Goal: Transaction & Acquisition: Subscribe to service/newsletter

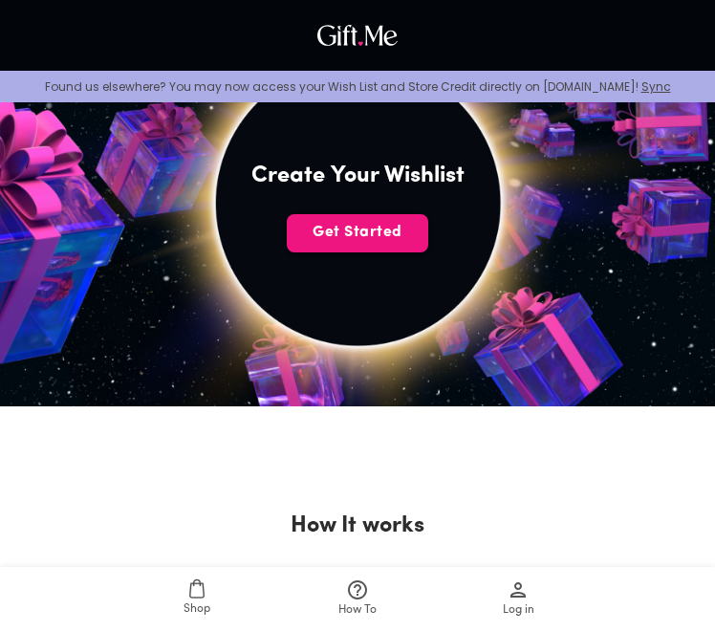
scroll to position [321, 0]
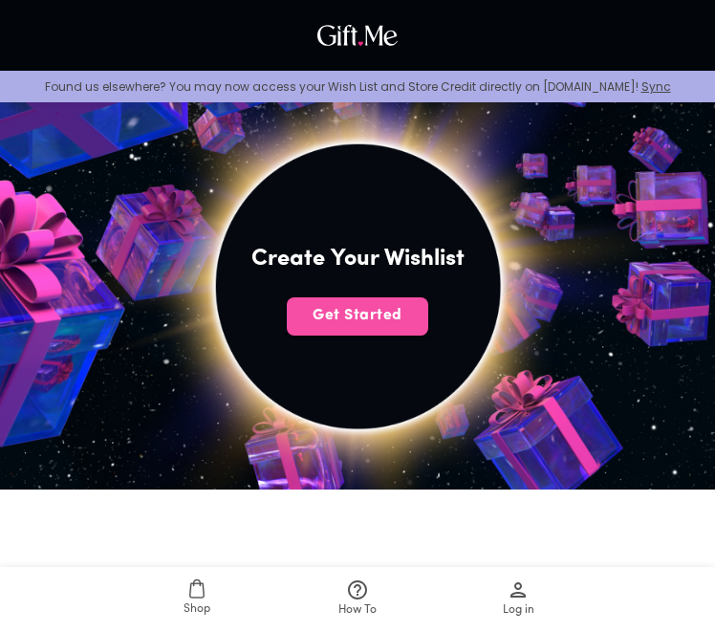
click at [382, 321] on span "Get Started" at bounding box center [357, 315] width 141 height 21
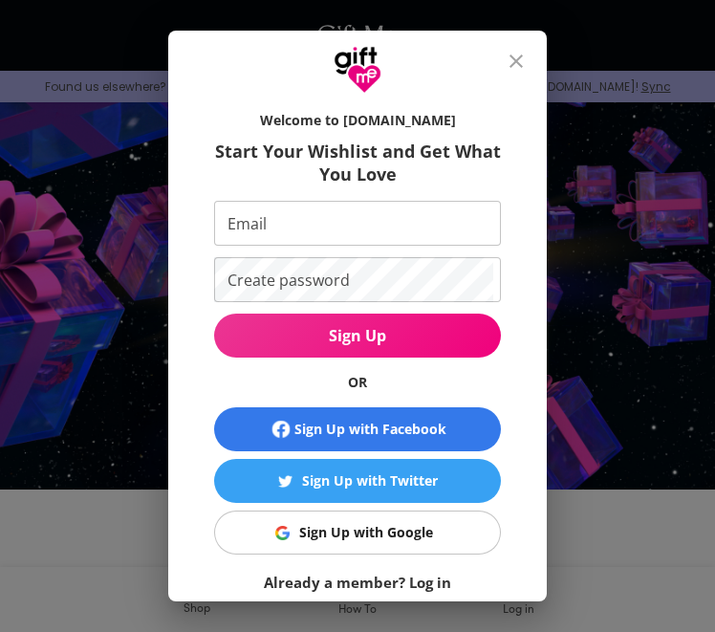
click at [366, 233] on input "Email" at bounding box center [353, 223] width 279 height 45
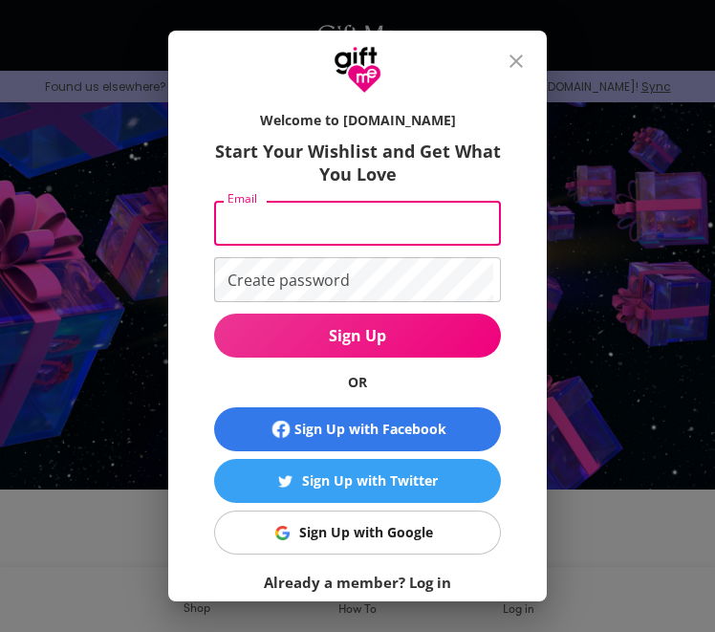
click at [321, 529] on div "Sign Up with Google" at bounding box center [366, 532] width 134 height 21
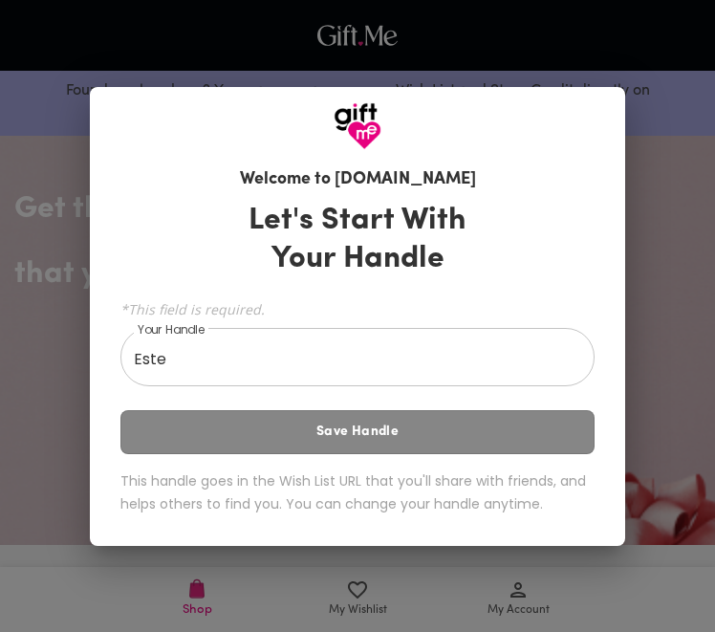
drag, startPoint x: 0, startPoint y: 0, endPoint x: 403, endPoint y: 426, distance: 586.7
click at [403, 426] on div "Let's Start With Your Handle *This field is required. Your Handle Este Your Han…" at bounding box center [357, 361] width 474 height 337
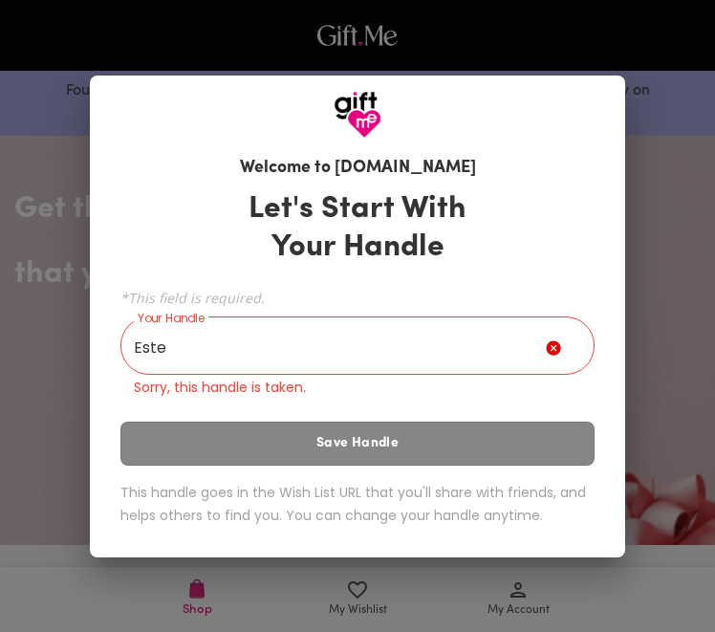
click at [210, 357] on input "Este" at bounding box center [332, 348] width 425 height 54
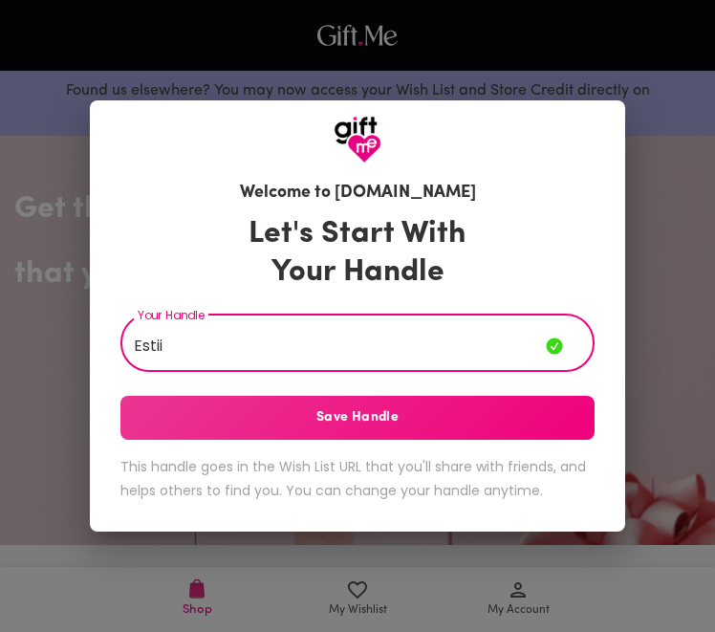
type input "Estii"
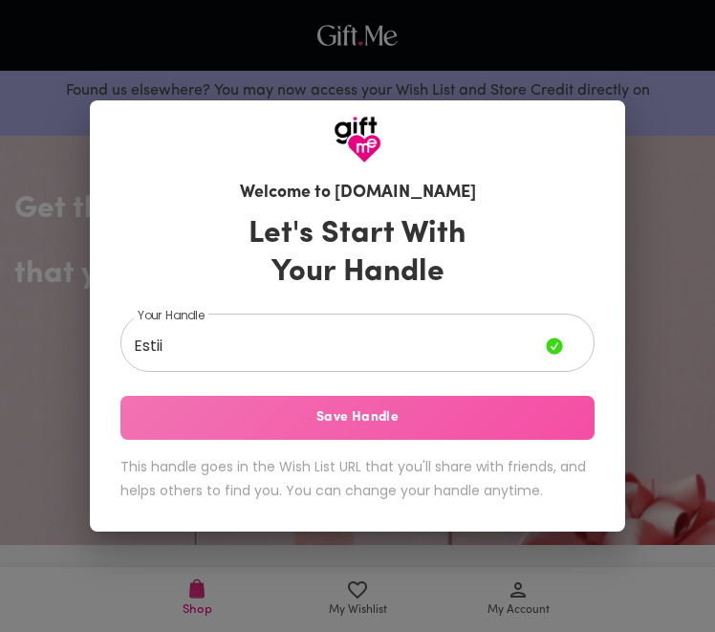
click at [229, 426] on span "Save Handle" at bounding box center [357, 417] width 474 height 21
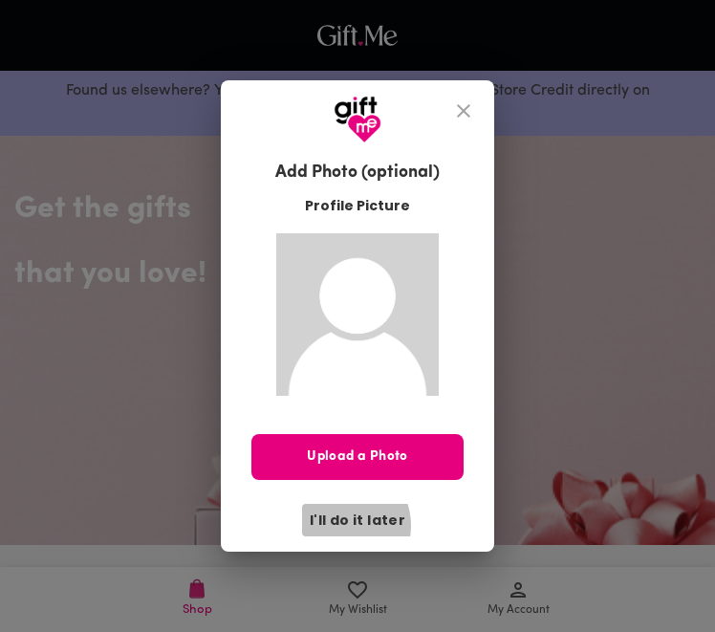
click at [342, 526] on span "I'll do it later" at bounding box center [358, 519] width 96 height 21
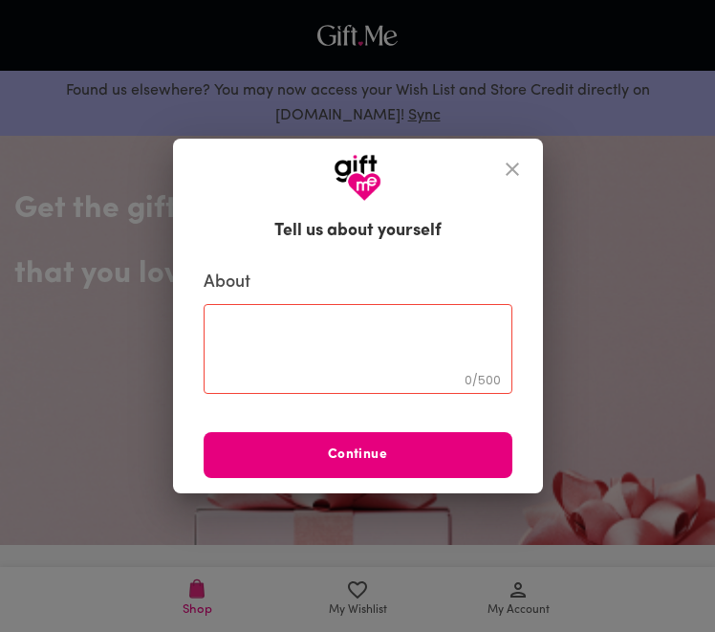
click at [506, 164] on icon "close" at bounding box center [512, 169] width 23 height 23
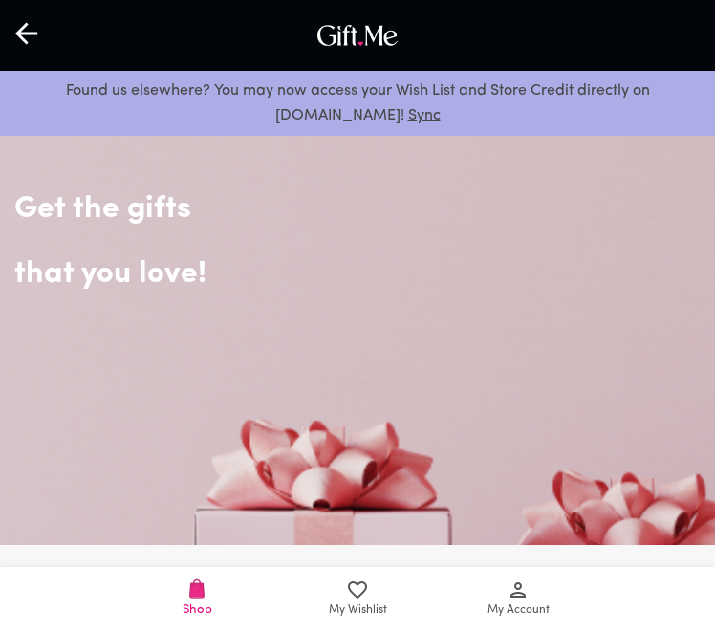
click at [23, 32] on icon at bounding box center [27, 33] width 25 height 25
